Goal: Task Accomplishment & Management: Manage account settings

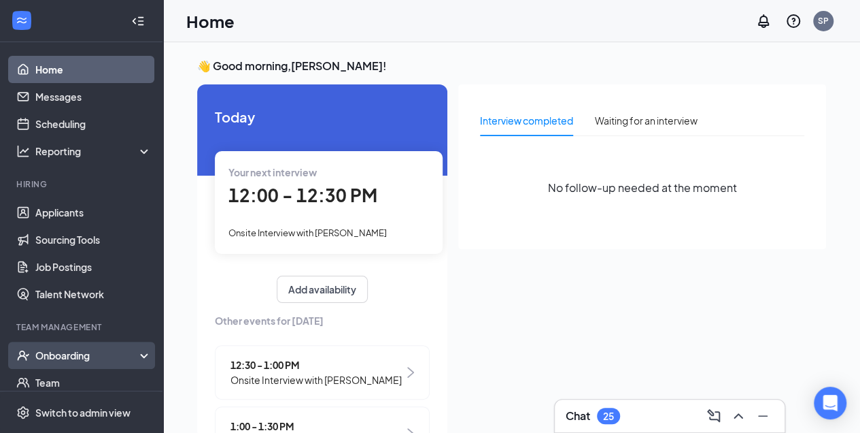
click at [68, 366] on div "Onboarding" at bounding box center [81, 354] width 163 height 27
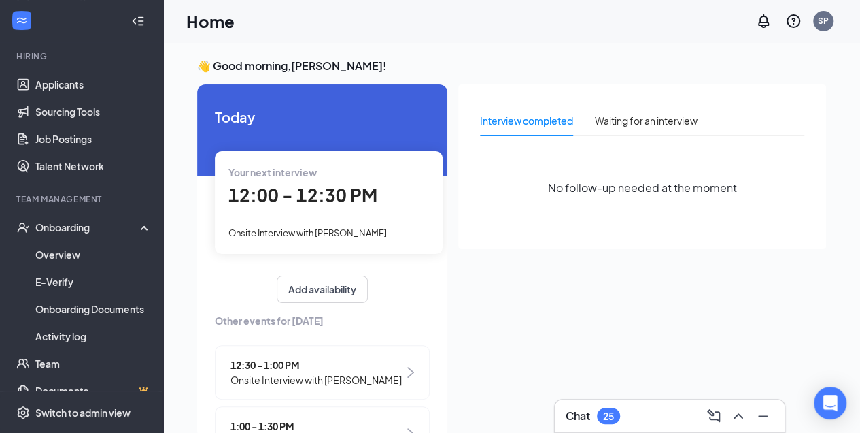
scroll to position [129, 0]
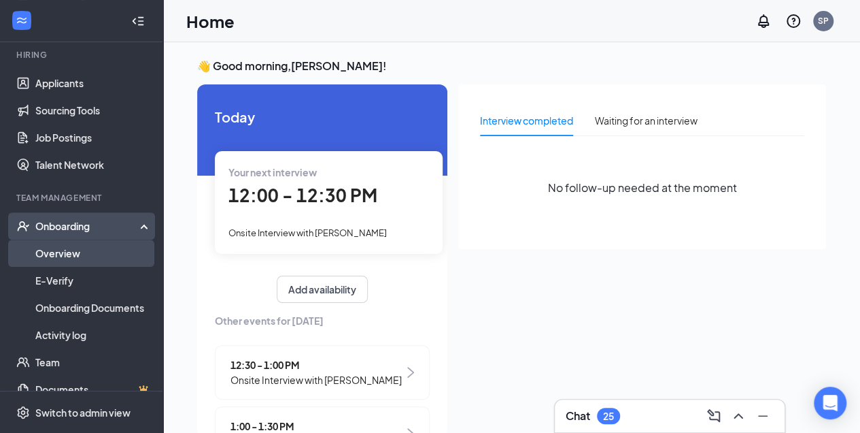
click at [103, 248] on link "Overview" at bounding box center [93, 252] width 116 height 27
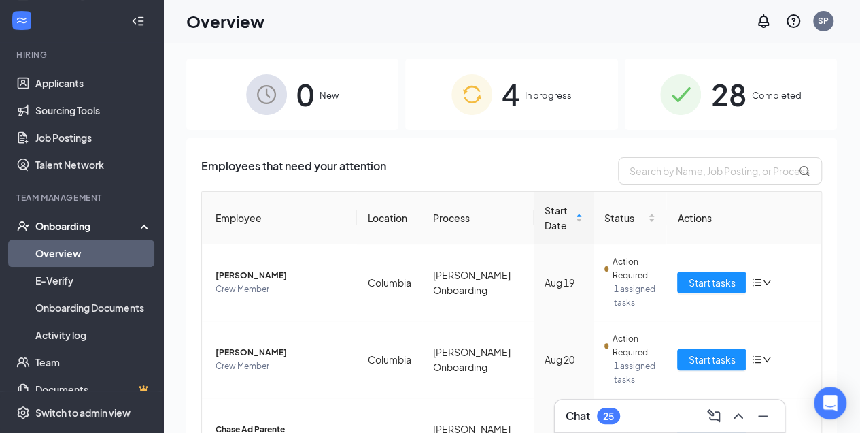
click at [502, 82] on span "4" at bounding box center [511, 94] width 18 height 47
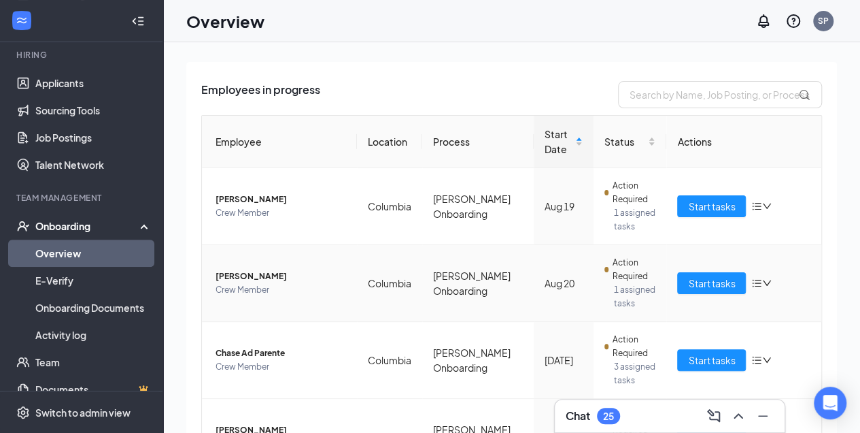
scroll to position [85, 0]
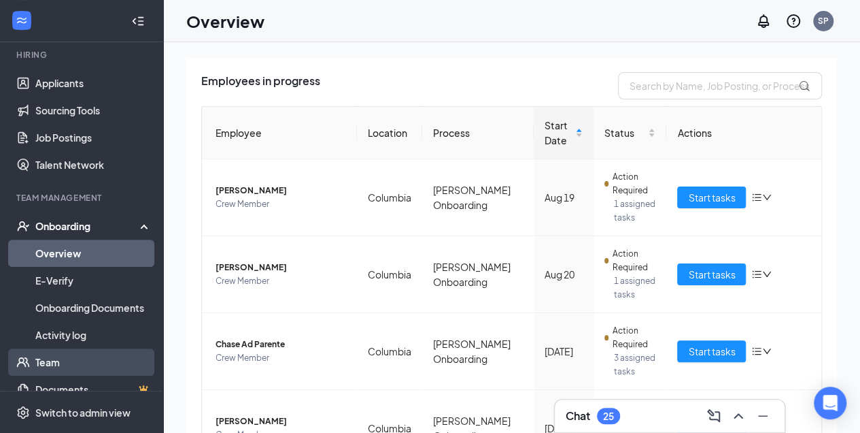
click at [63, 360] on link "Team" at bounding box center [93, 361] width 116 height 27
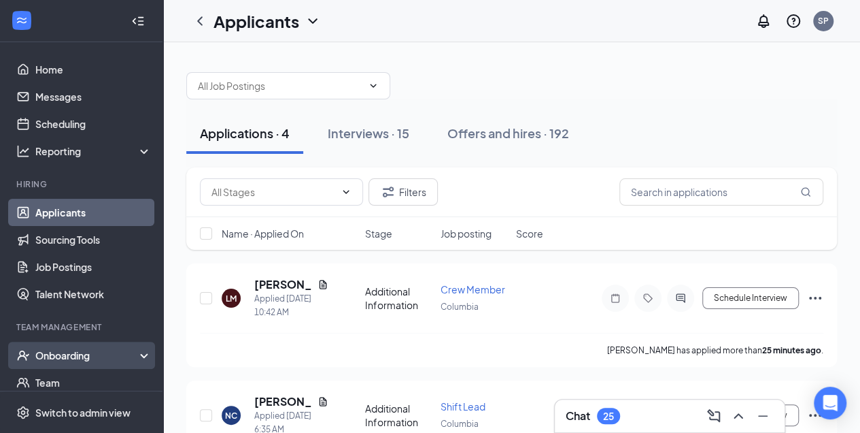
click at [82, 352] on div "Onboarding" at bounding box center [87, 355] width 105 height 14
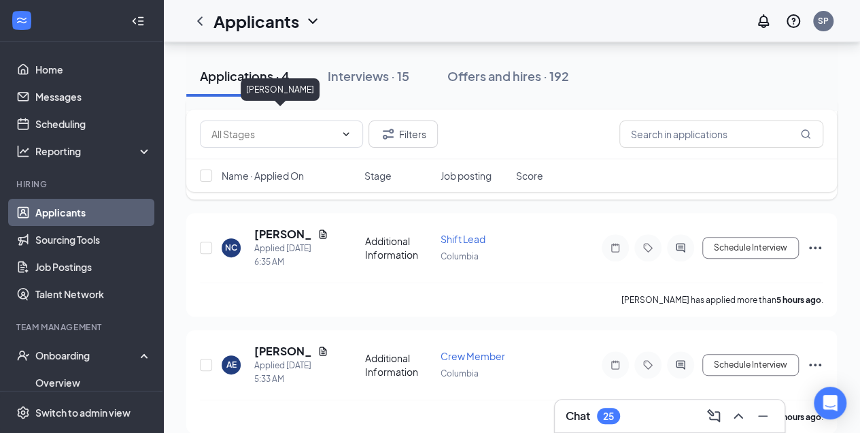
scroll to position [173, 0]
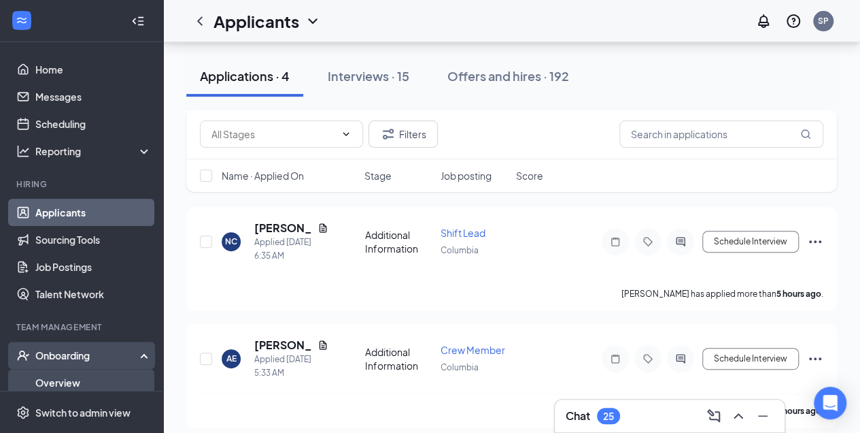
click at [62, 373] on link "Overview" at bounding box center [93, 382] width 116 height 27
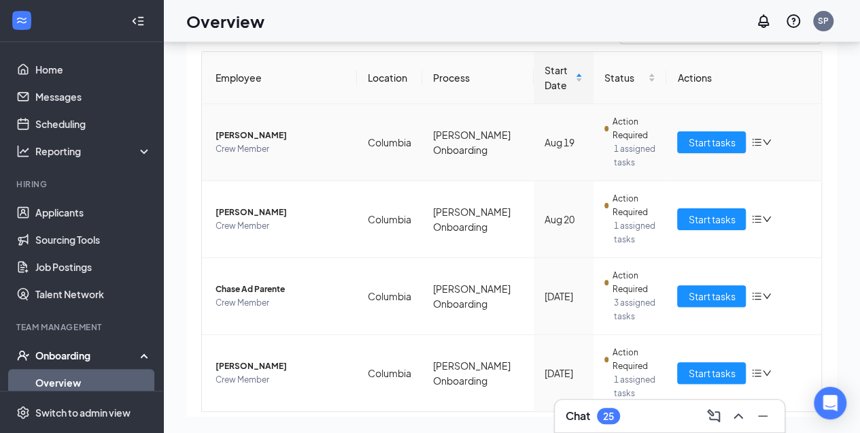
scroll to position [80, 0]
click at [612, 422] on div "25" at bounding box center [608, 415] width 23 height 16
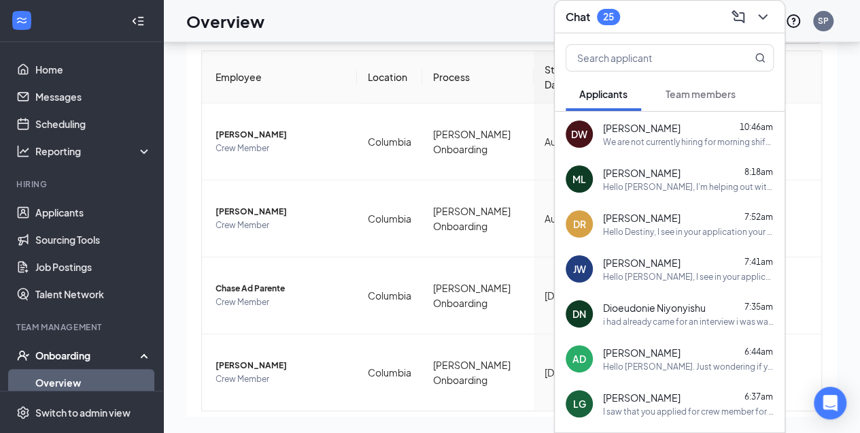
scroll to position [0, 0]
click at [664, 177] on span "[PERSON_NAME]" at bounding box center [642, 173] width 78 height 14
